Goal: Transaction & Acquisition: Purchase product/service

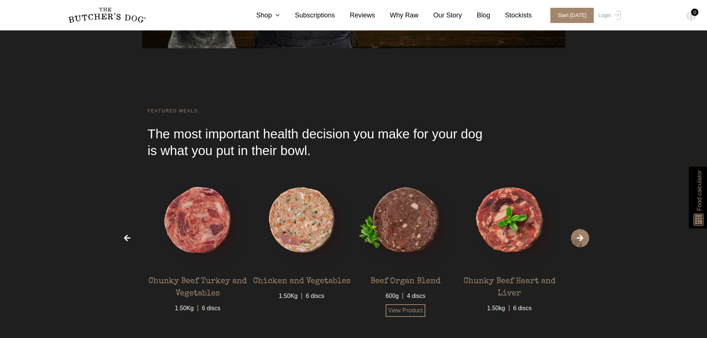
scroll to position [2263, 0]
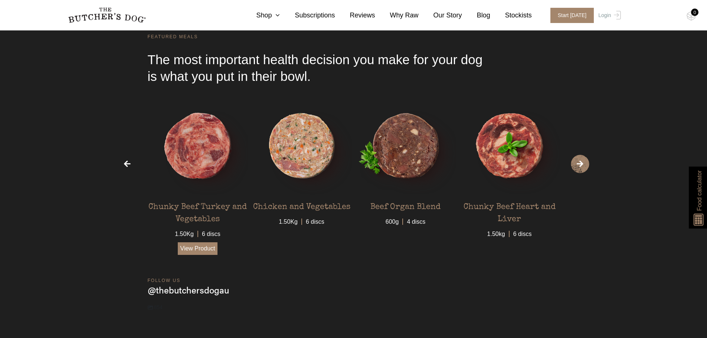
click at [199, 247] on link "View Product" at bounding box center [198, 248] width 40 height 13
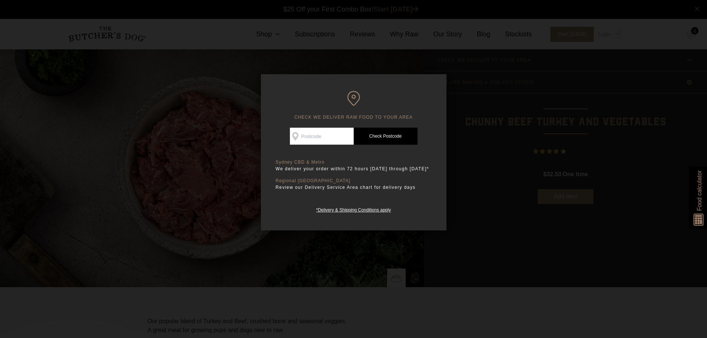
click at [336, 141] on input "Check Availability At" at bounding box center [322, 136] width 64 height 17
type input "2039"
click at [390, 134] on link "Check Postcode" at bounding box center [386, 136] width 64 height 17
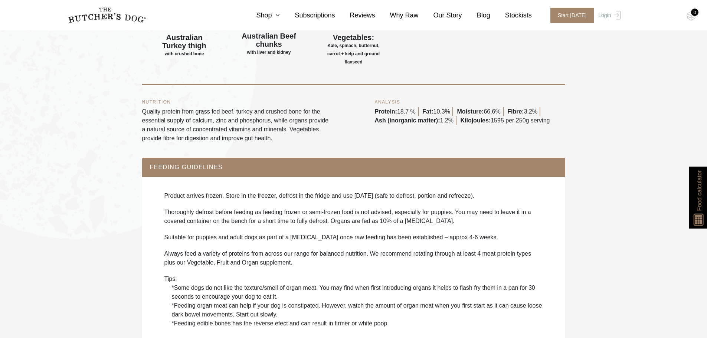
scroll to position [519, 0]
